Goal: Task Accomplishment & Management: Use online tool/utility

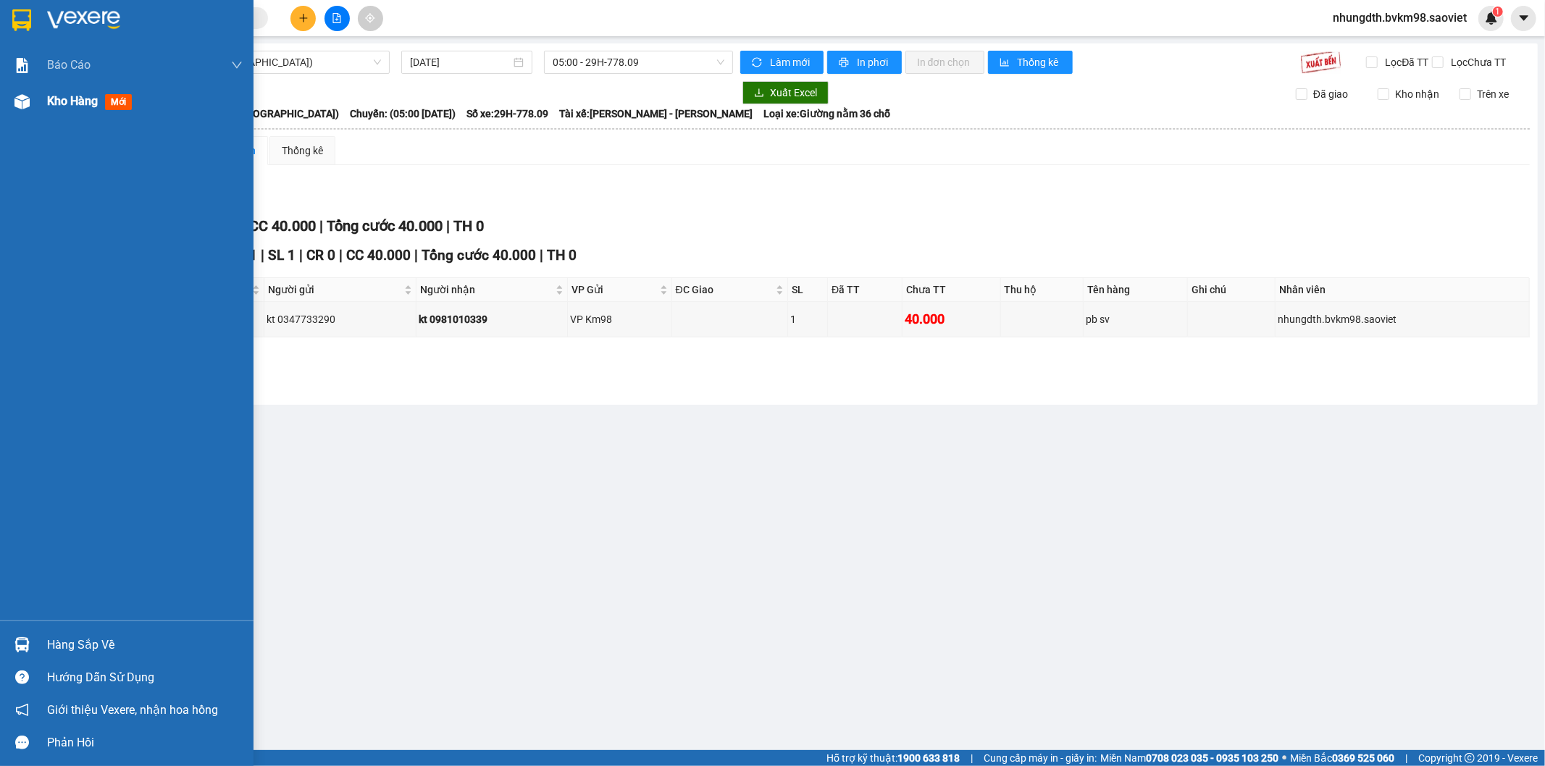
click at [24, 101] on img at bounding box center [21, 101] width 15 height 15
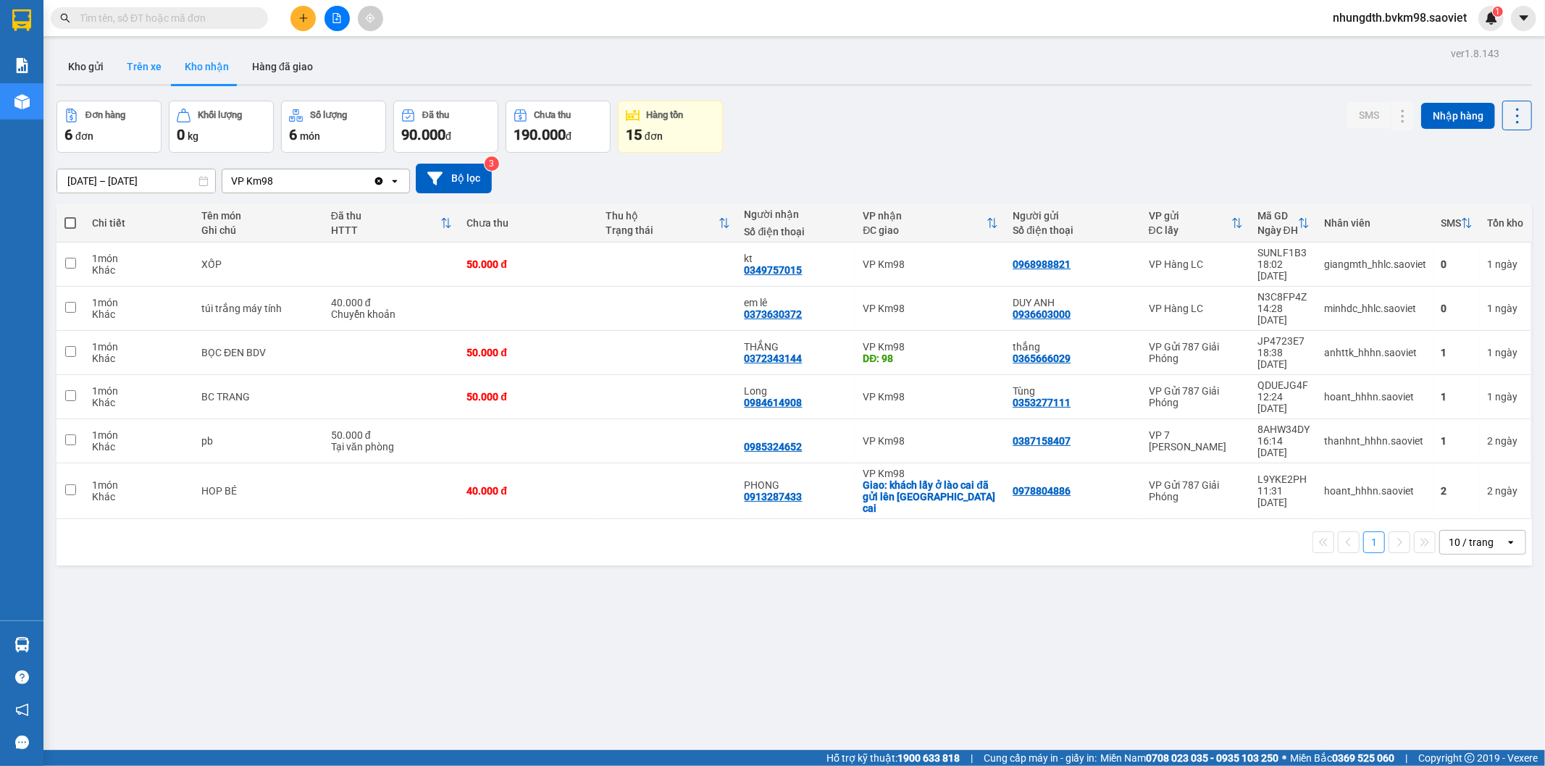
click at [145, 63] on button "Trên xe" at bounding box center [144, 66] width 58 height 35
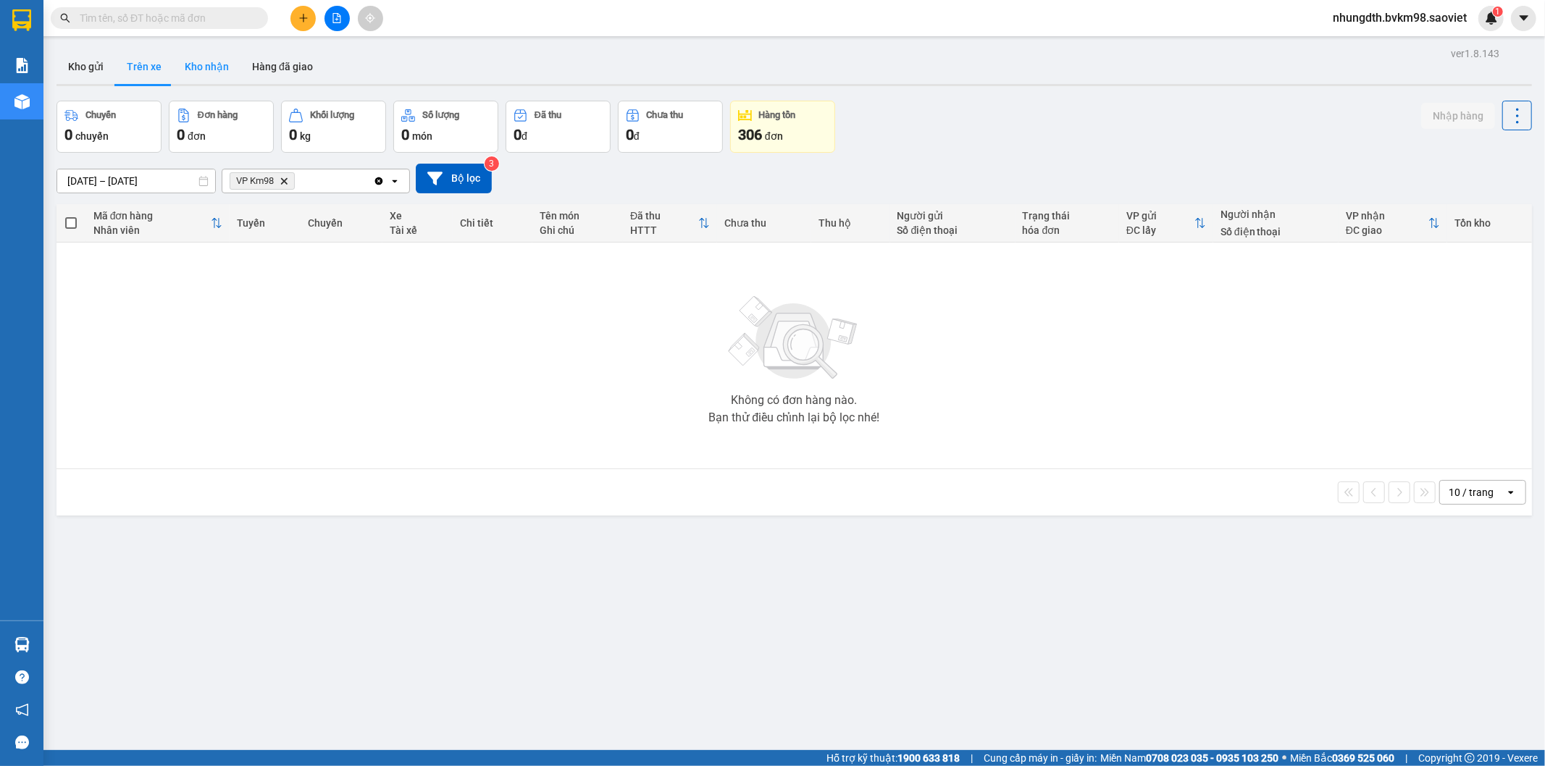
click at [210, 64] on button "Kho nhận" at bounding box center [206, 66] width 67 height 35
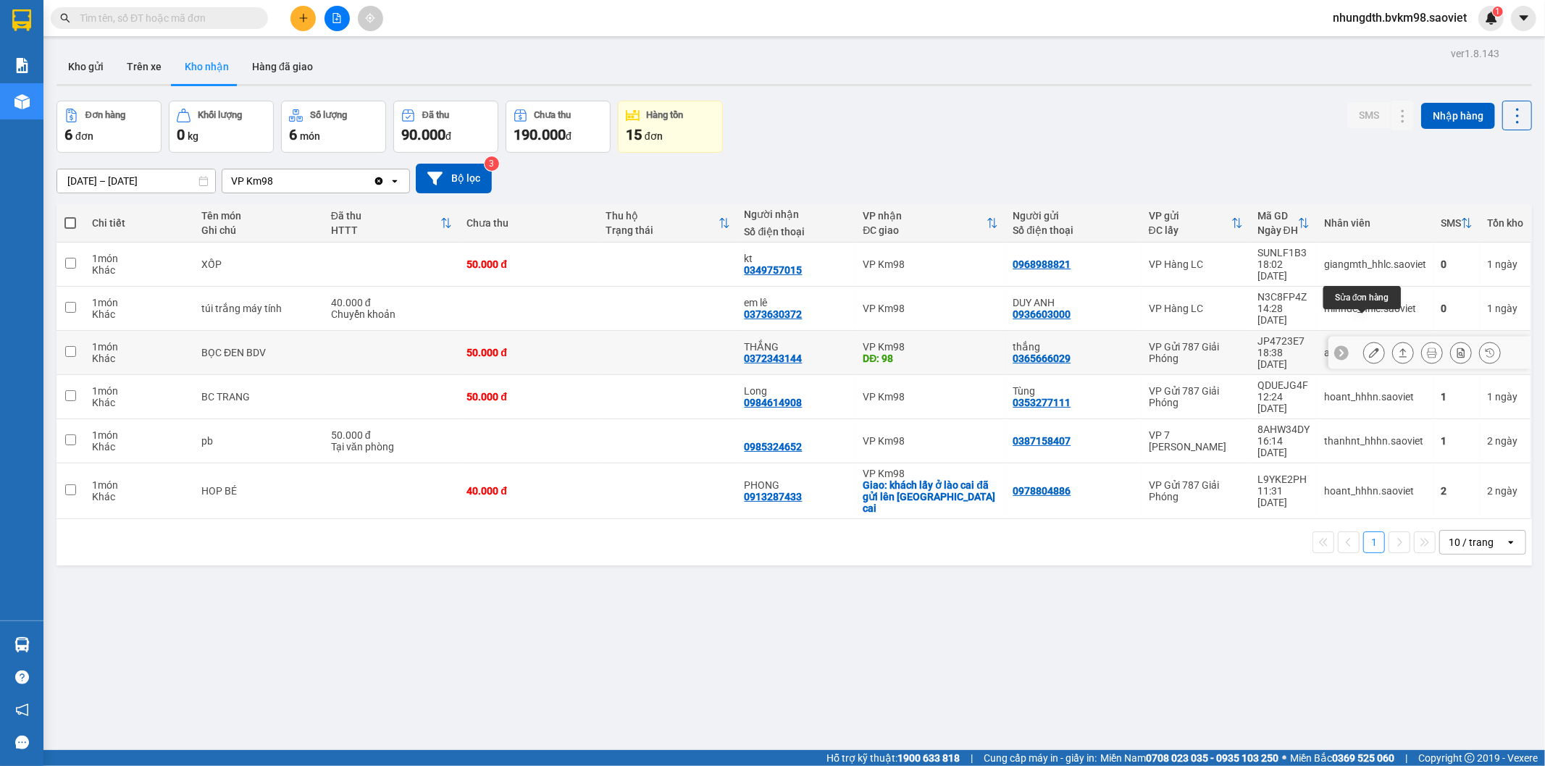
click at [1369, 348] on icon at bounding box center [1374, 353] width 10 height 10
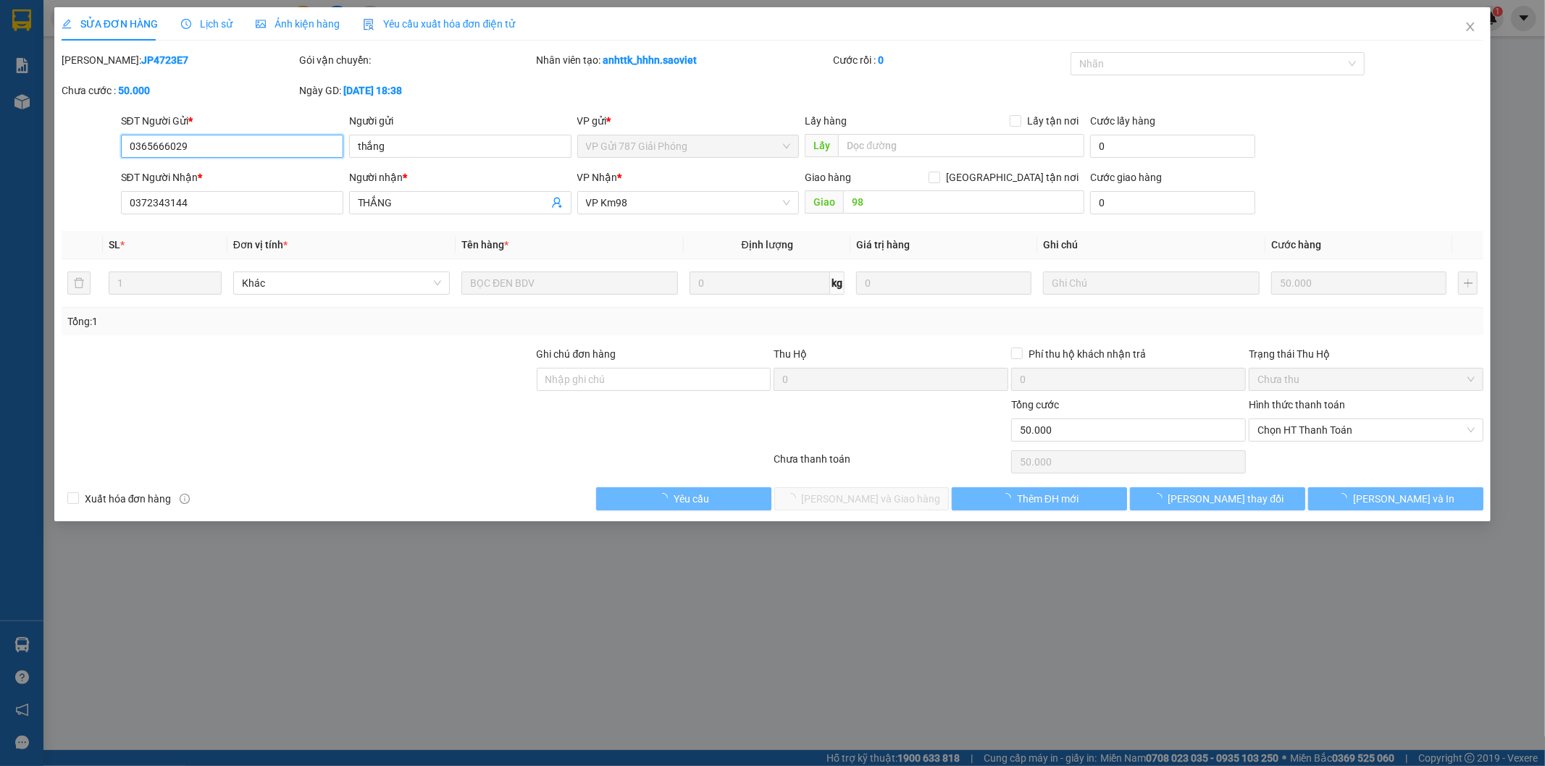
type input "0365666029"
type input "thắng"
type input "0372343144"
type input "THẮNG"
type input "98"
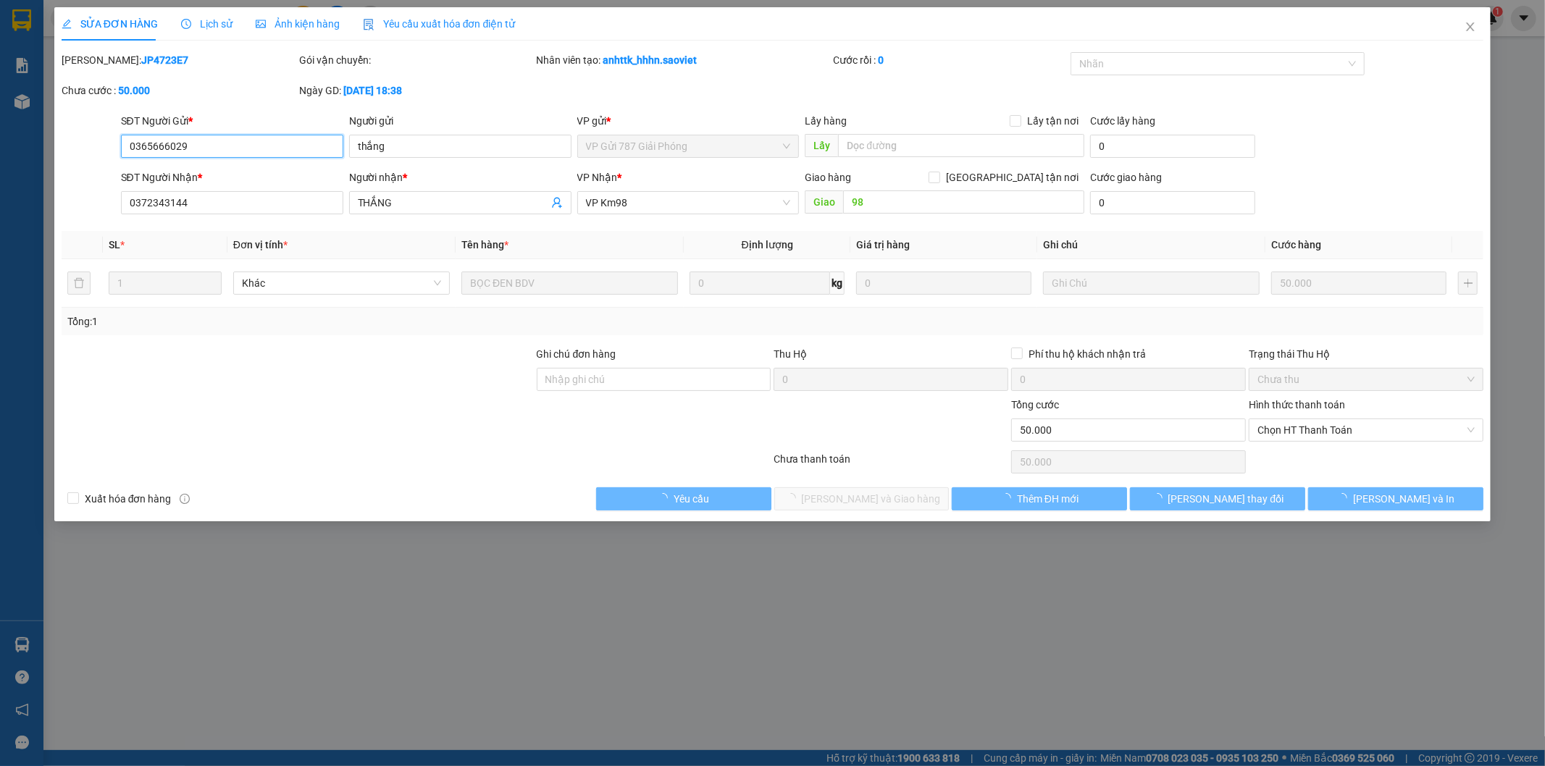
type input "50.000"
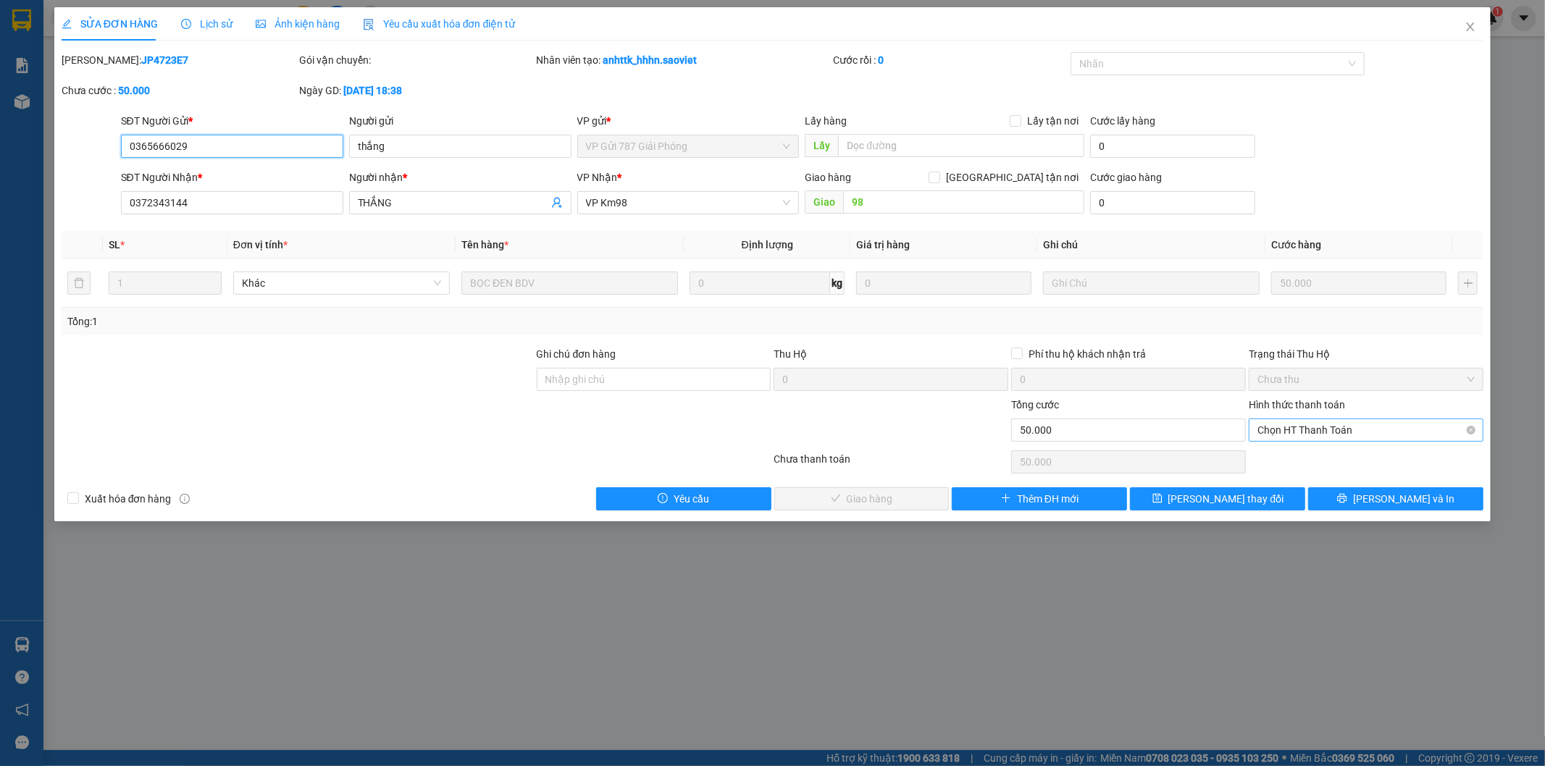
click at [1300, 430] on span "Chọn HT Thanh Toán" at bounding box center [1365, 430] width 217 height 22
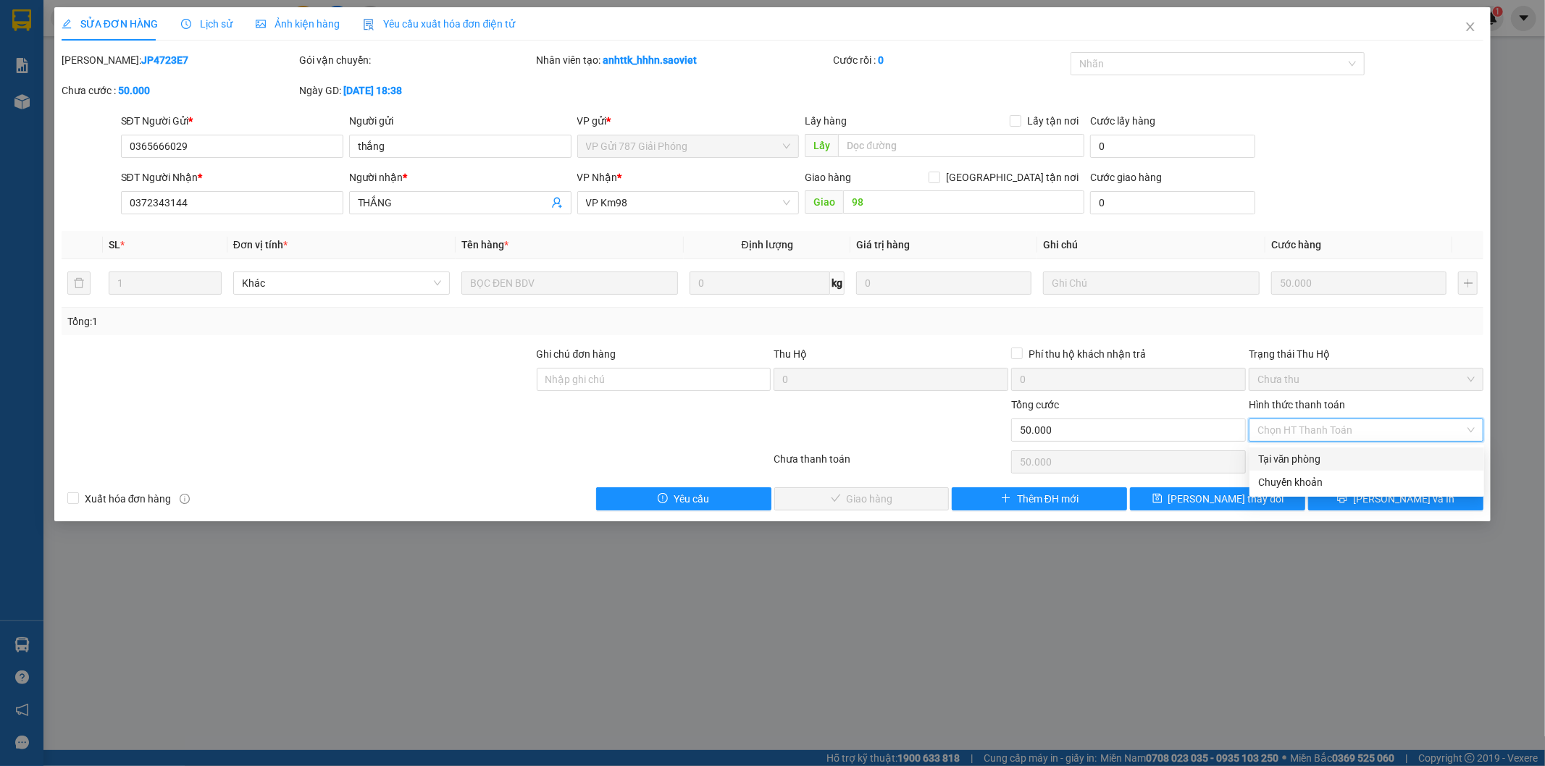
click at [1284, 455] on div "Tại văn phòng" at bounding box center [1366, 459] width 217 height 16
type input "0"
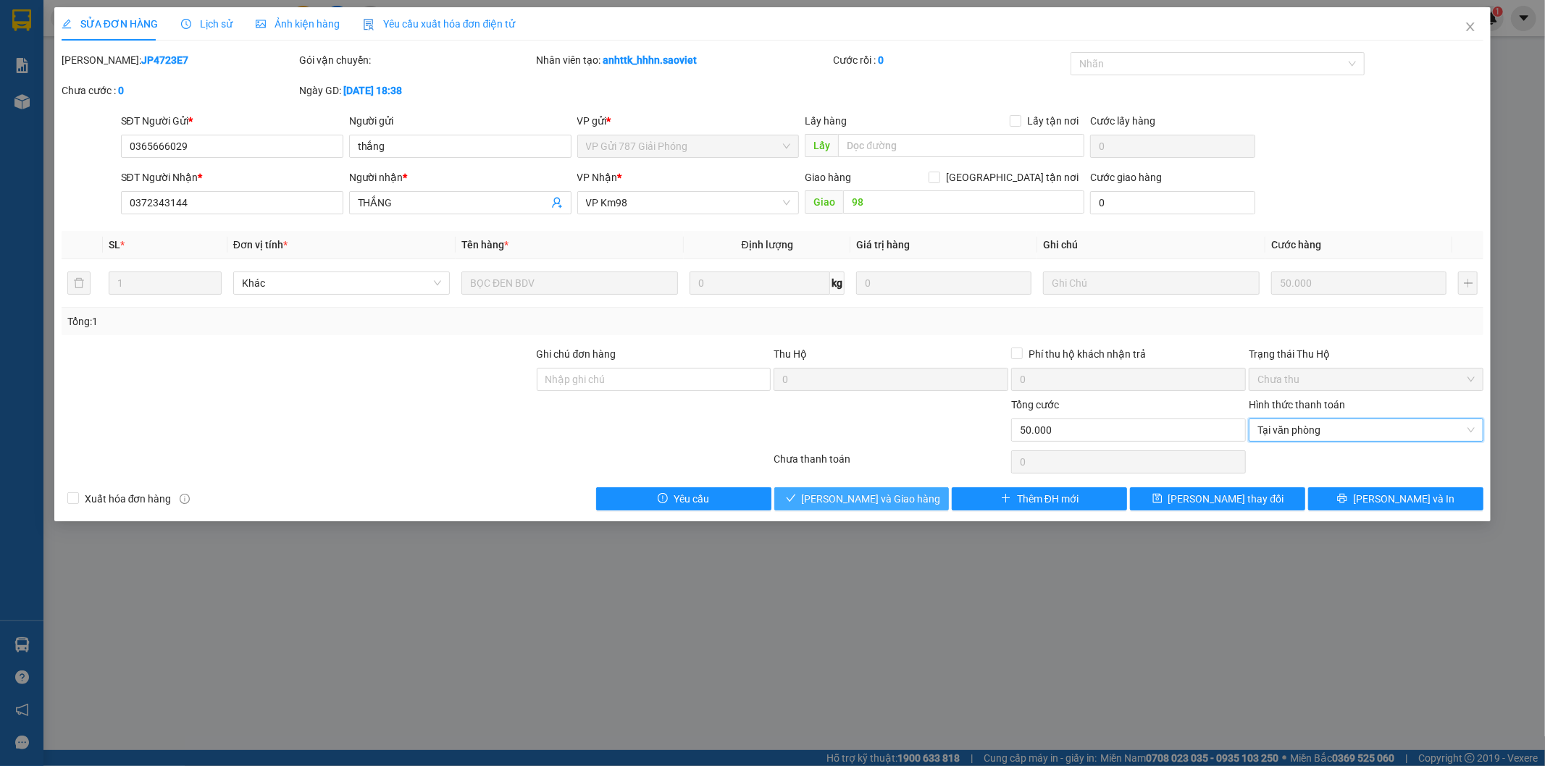
click at [865, 487] on button "[PERSON_NAME] và Giao hàng" at bounding box center [861, 498] width 175 height 23
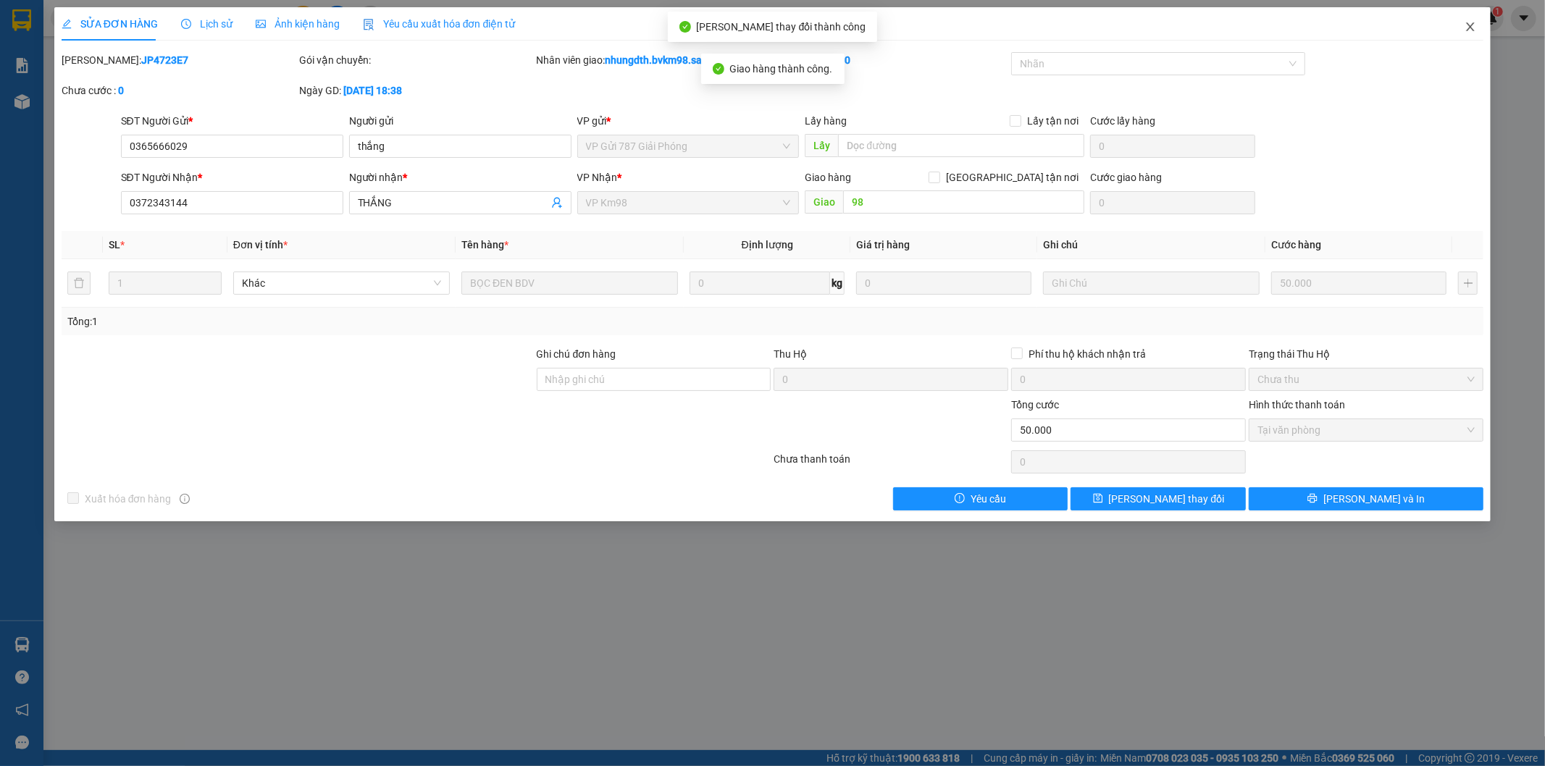
click at [1470, 29] on icon "close" at bounding box center [1470, 26] width 8 height 9
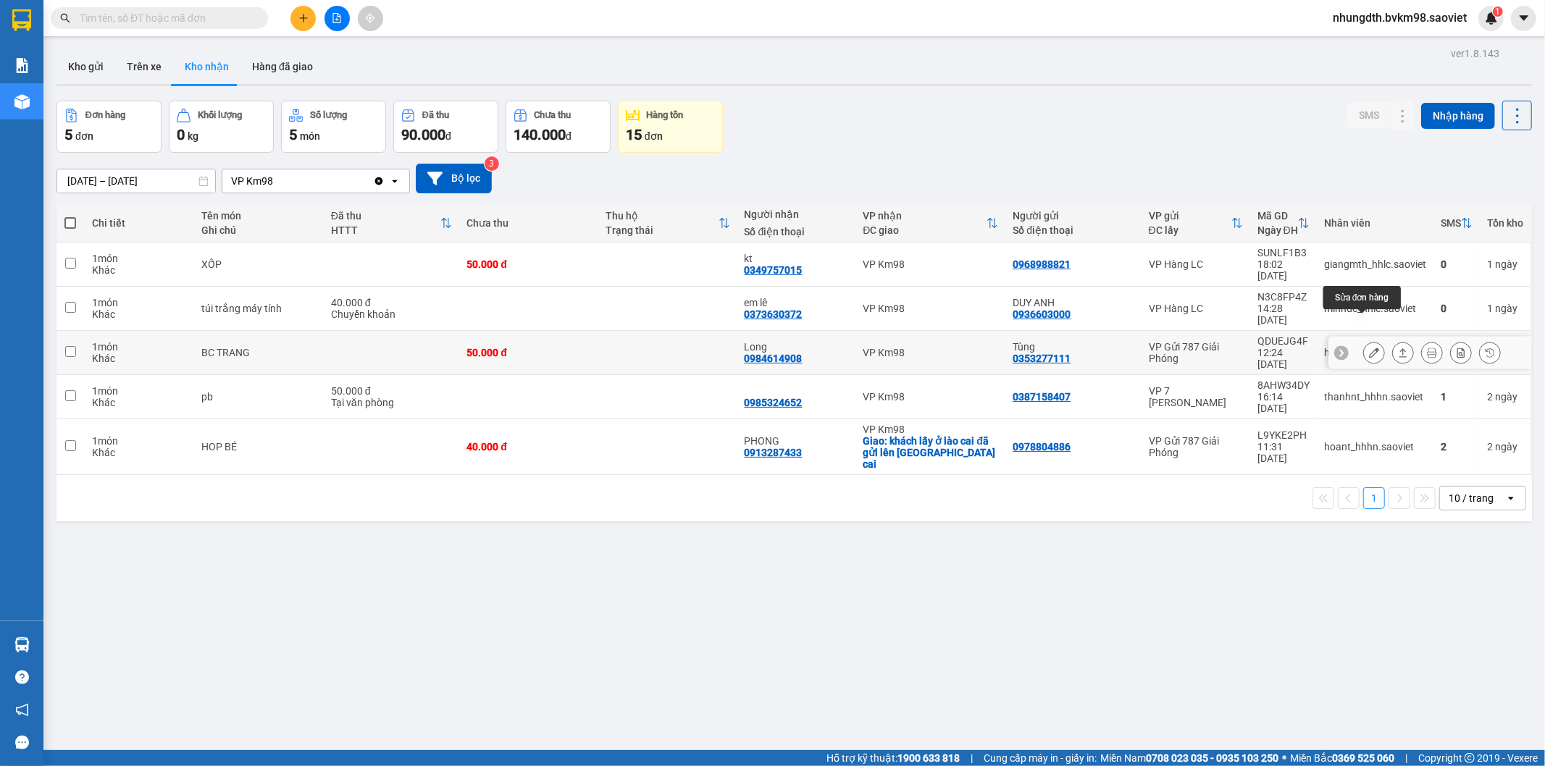
click at [1369, 348] on icon at bounding box center [1374, 353] width 10 height 10
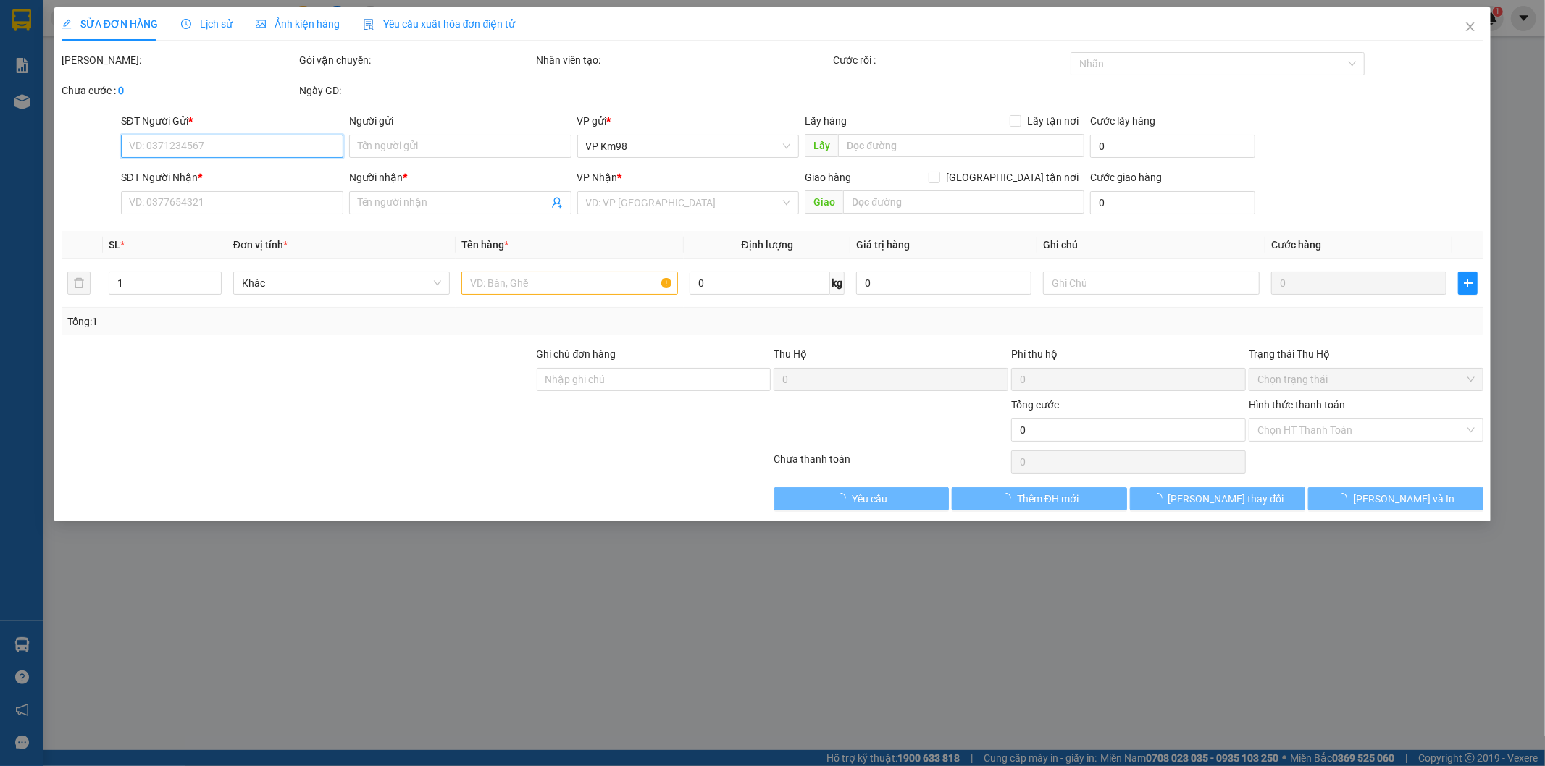
type input "0353277111"
type input "Tùng"
type input "0984614908"
type input "Long"
type input "50.000"
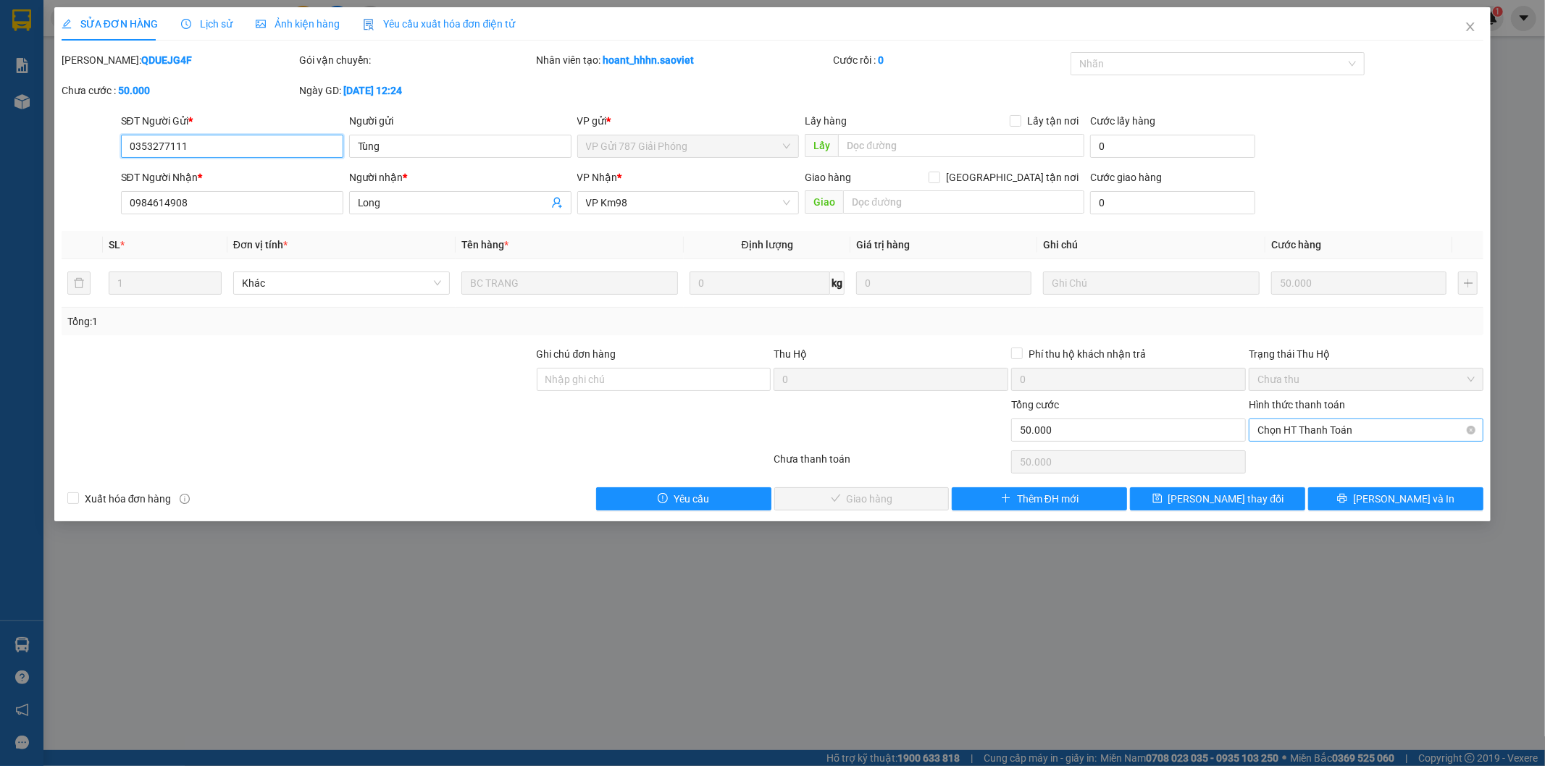
click at [1317, 429] on span "Chọn HT Thanh Toán" at bounding box center [1365, 430] width 217 height 22
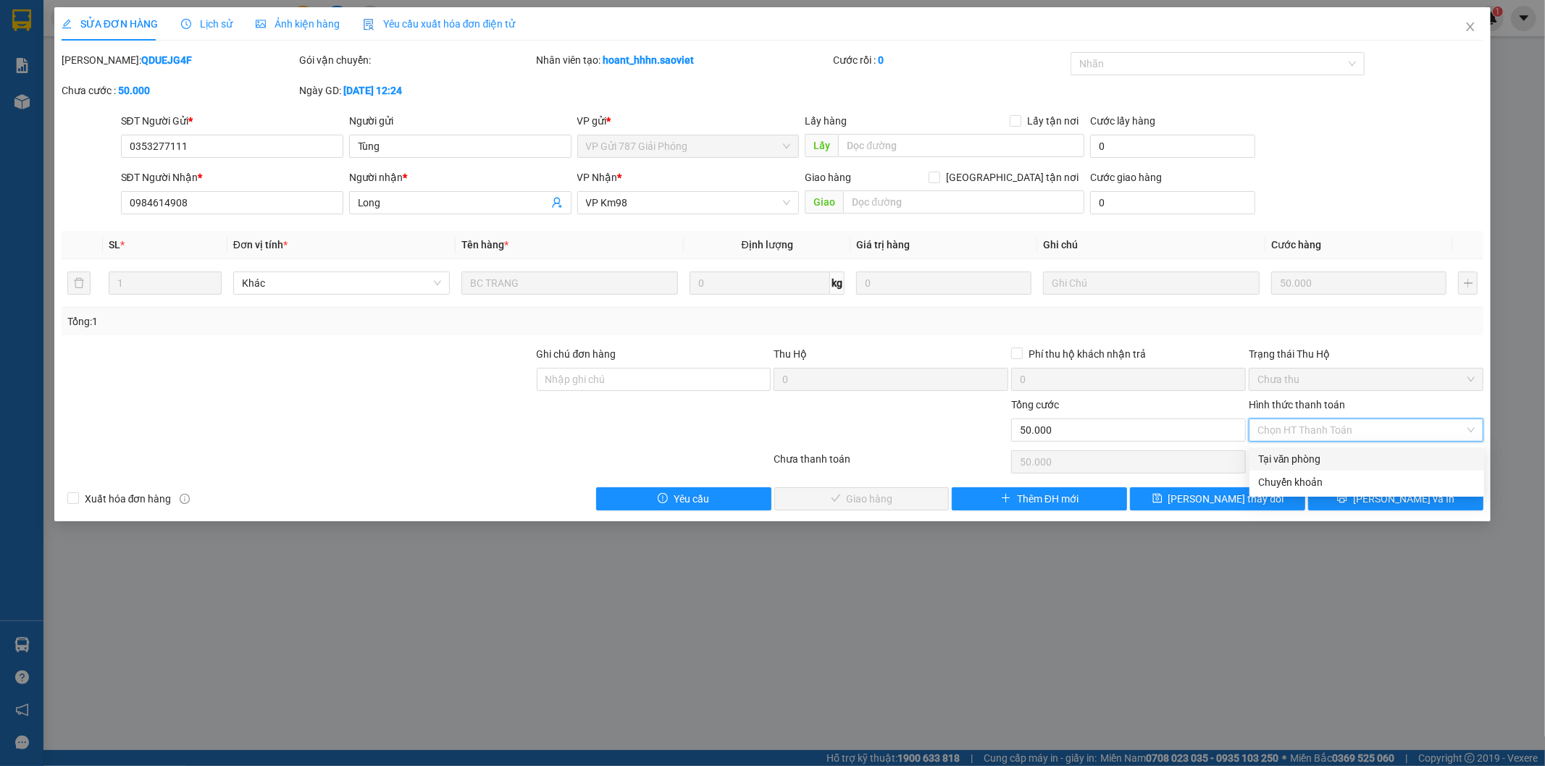
click at [1264, 461] on div "Tại văn phòng" at bounding box center [1366, 459] width 217 height 16
type input "0"
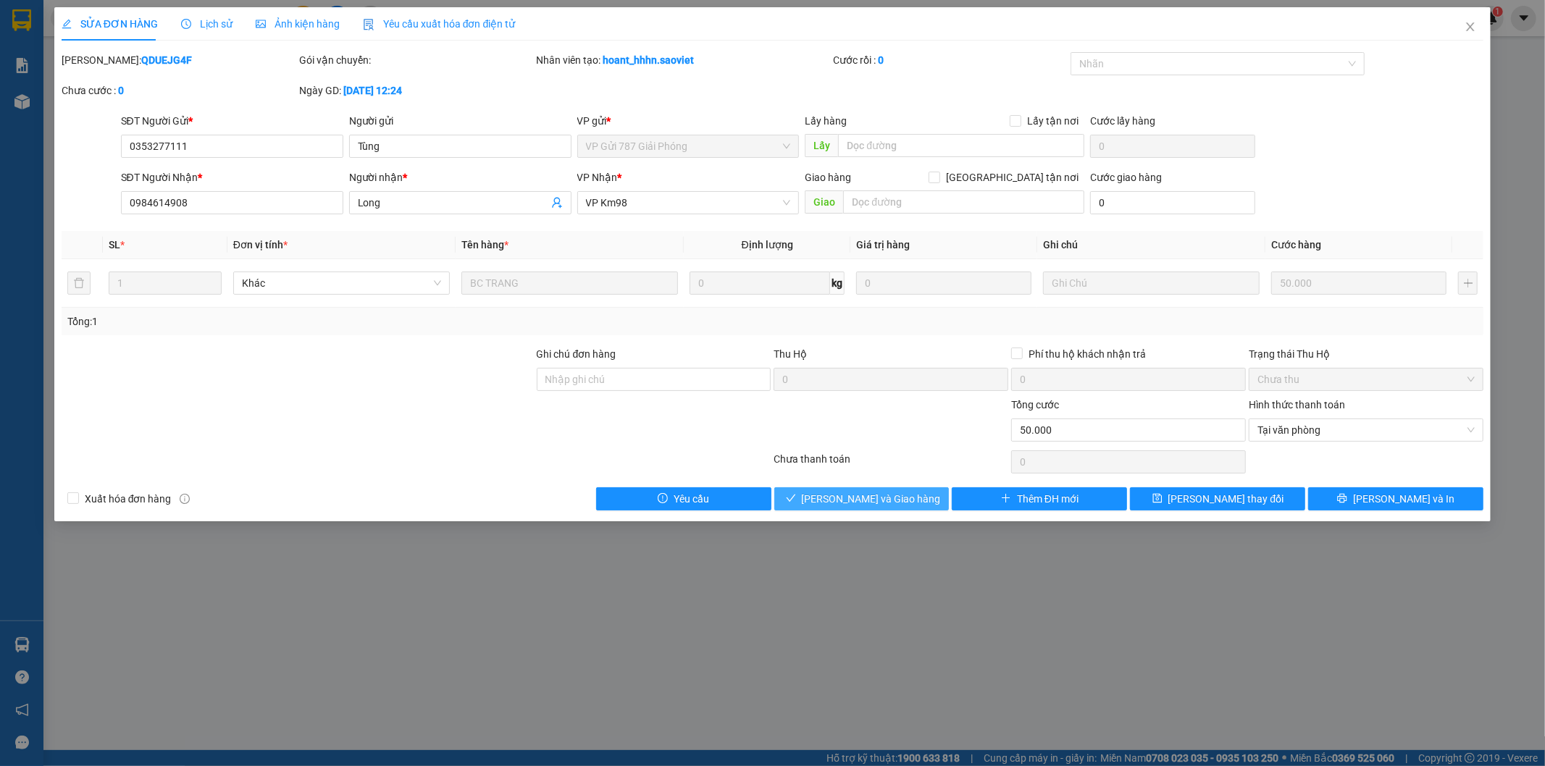
click at [893, 497] on span "[PERSON_NAME] và Giao hàng" at bounding box center [871, 499] width 139 height 16
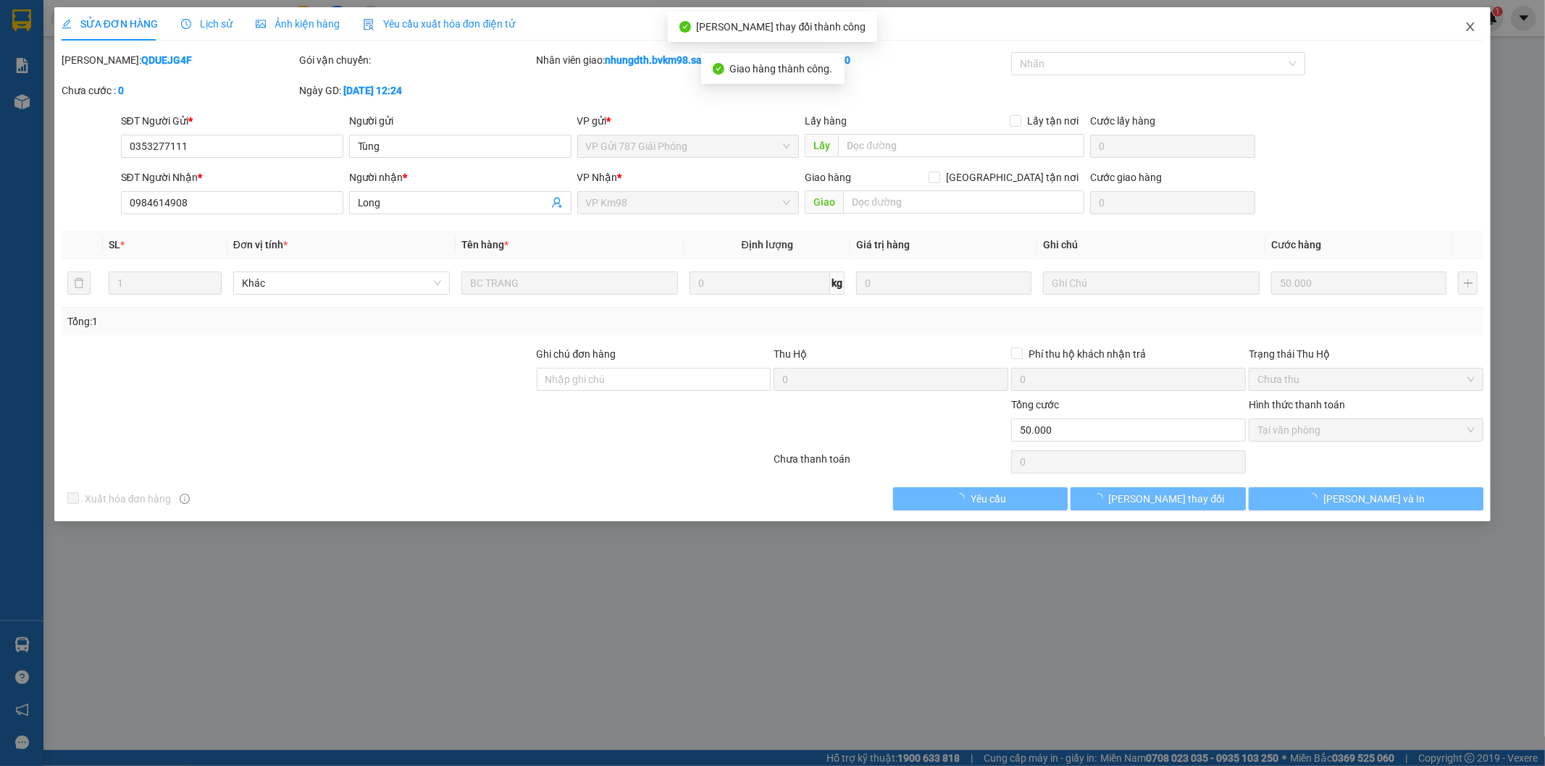
click at [1467, 25] on icon "close" at bounding box center [1470, 26] width 8 height 9
